Goal: Task Accomplishment & Management: Manage account settings

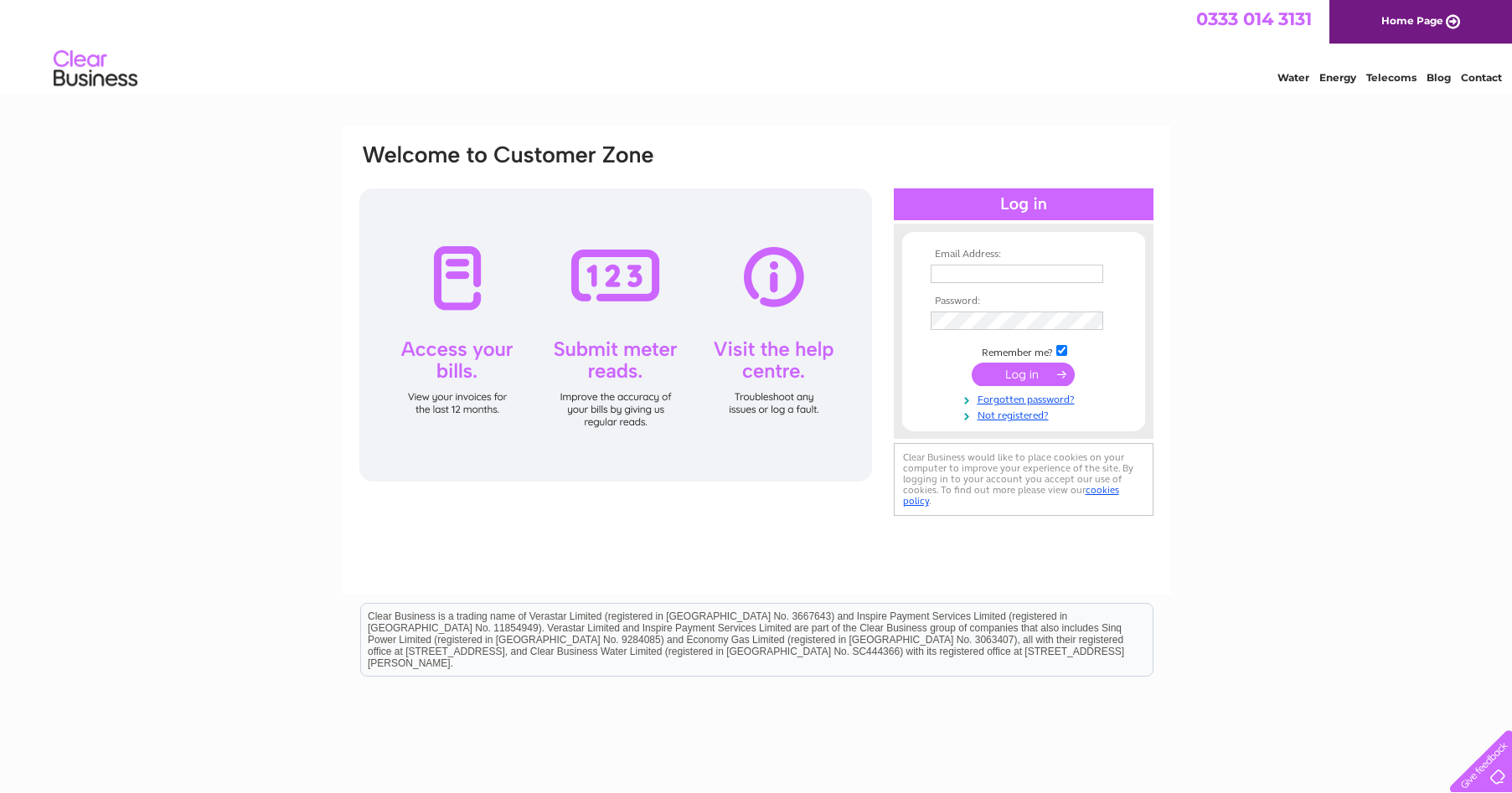
click at [962, 279] on input "text" at bounding box center [1017, 273] width 173 height 18
type input "[EMAIL_ADDRESS][DOMAIN_NAME]"
click at [964, 311] on td at bounding box center [1024, 323] width 194 height 27
click at [972, 364] on input "submit" at bounding box center [1024, 376] width 103 height 23
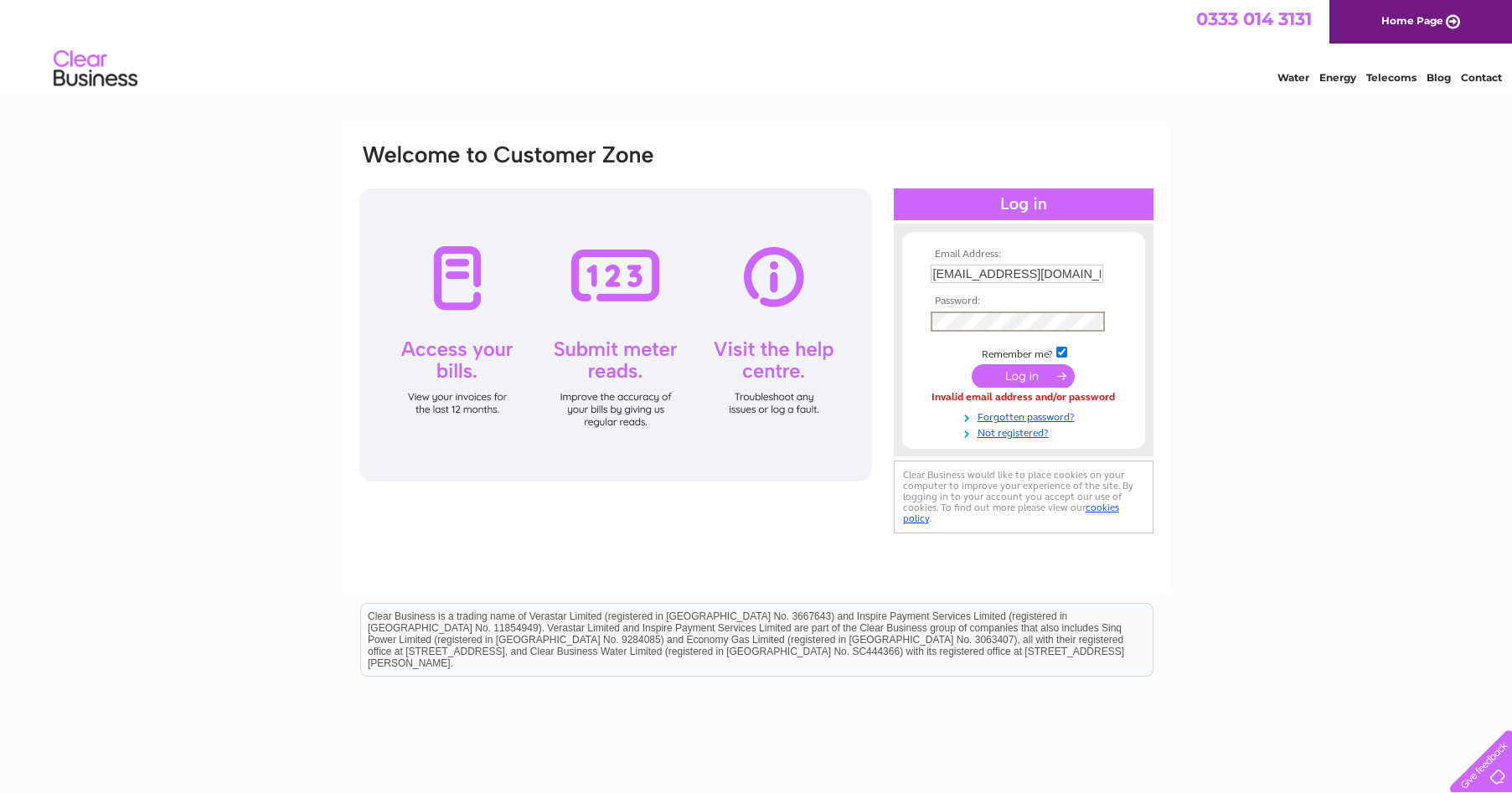
click at [972, 364] on input "submit" at bounding box center [1024, 376] width 103 height 23
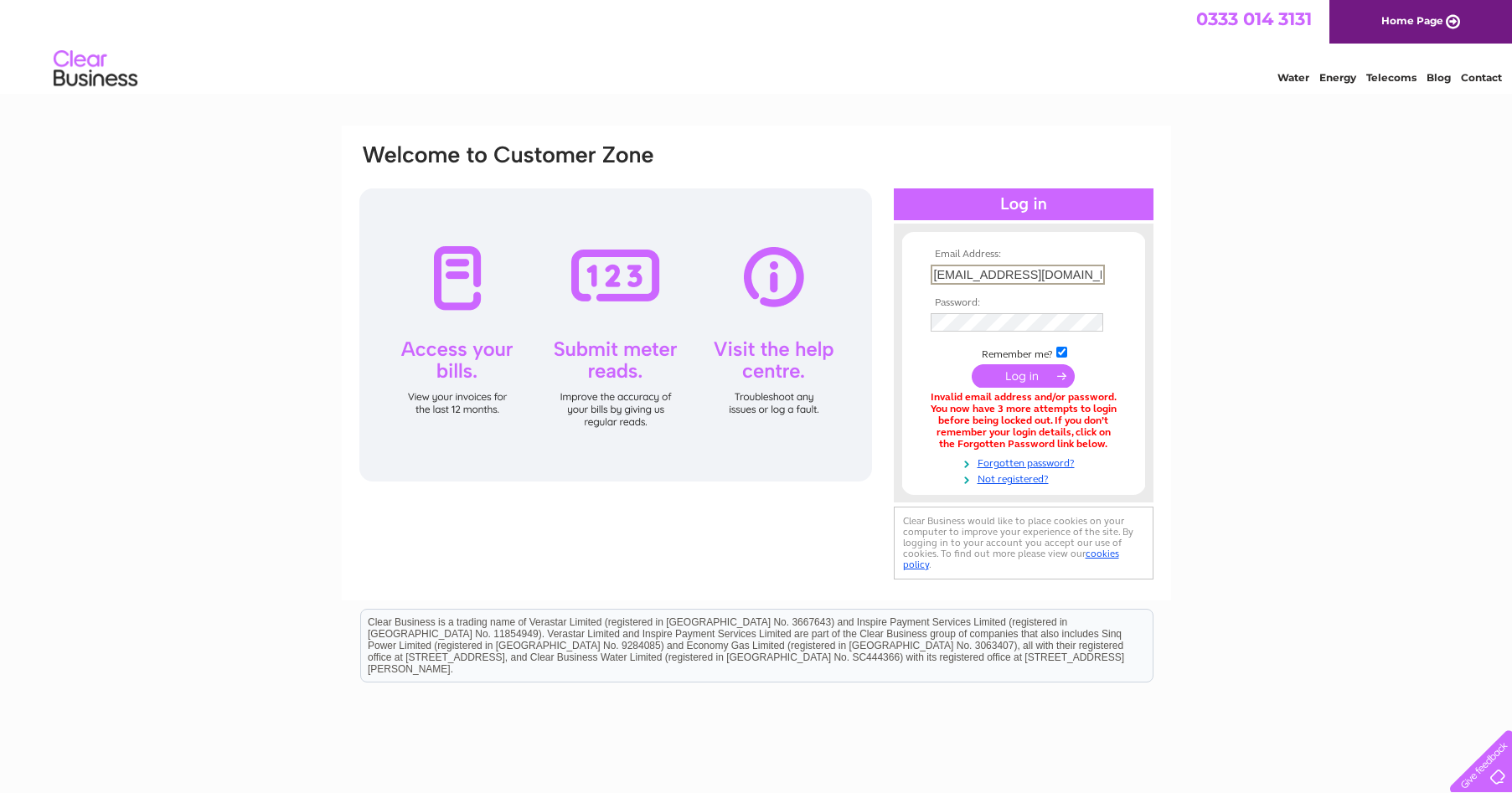
drag, startPoint x: 1095, startPoint y: 278, endPoint x: 494, endPoint y: 227, distance: 603.2
click at [473, 224] on div "Email Address: heat_centre@btconnect.com Password:" at bounding box center [756, 362] width 797 height 441
type input "info@heatcentrewick.com"
click at [972, 364] on input "submit" at bounding box center [1024, 376] width 103 height 23
